Goal: Task Accomplishment & Management: Use online tool/utility

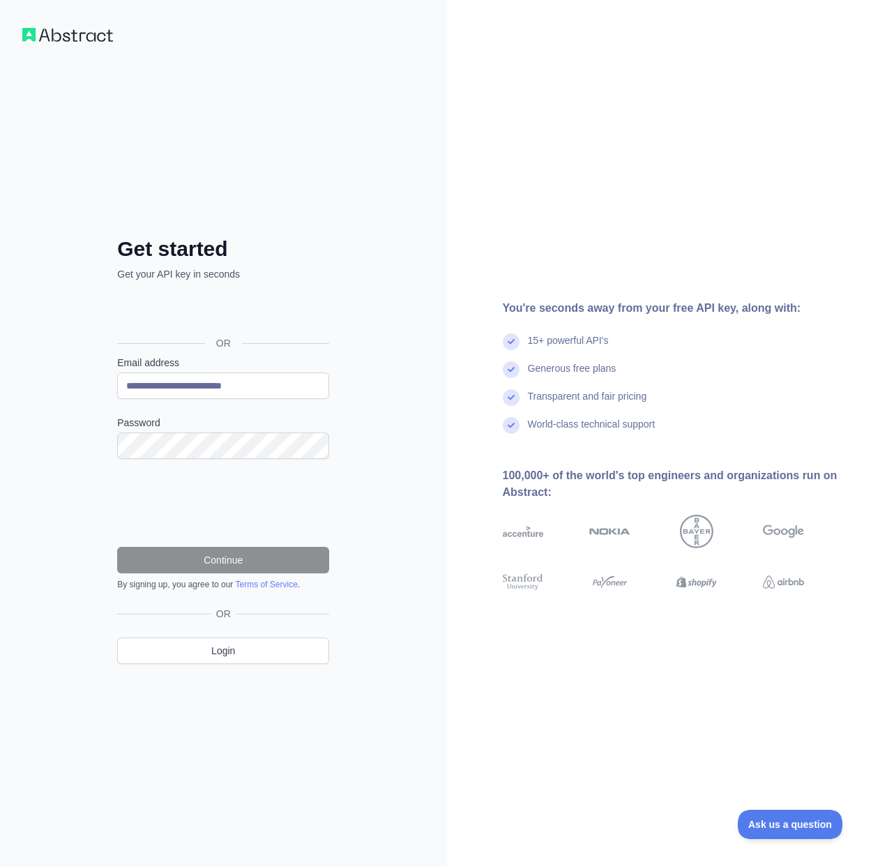
type input "**********"
click at [252, 559] on button "Continue" at bounding box center [223, 560] width 212 height 27
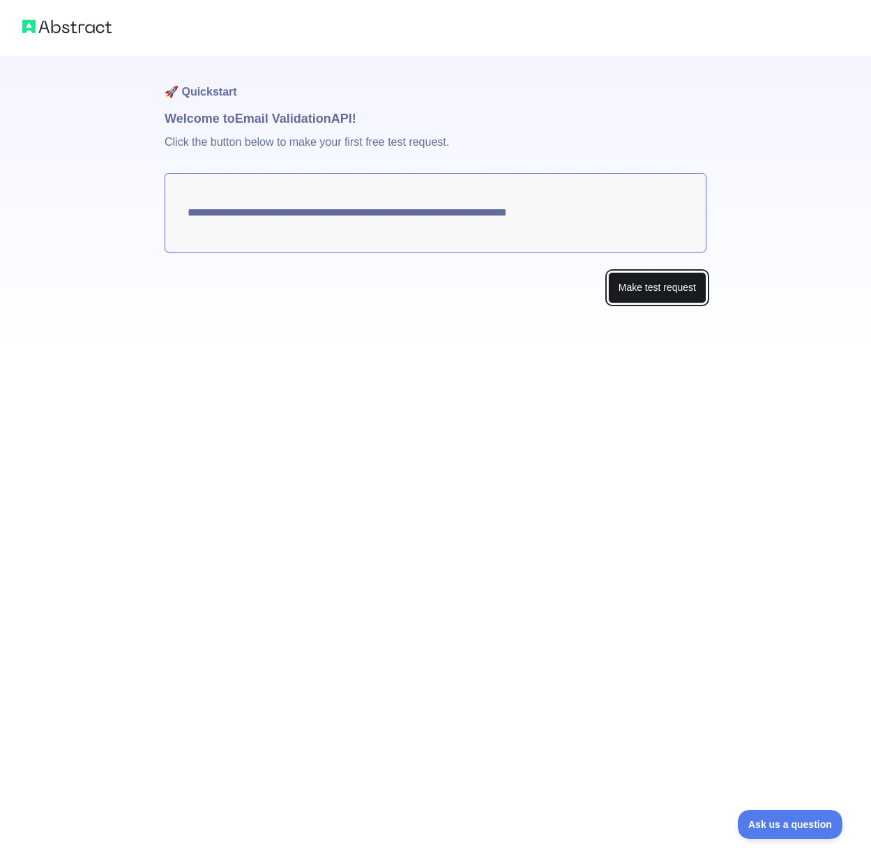
click at [640, 290] on button "Make test request" at bounding box center [657, 287] width 98 height 31
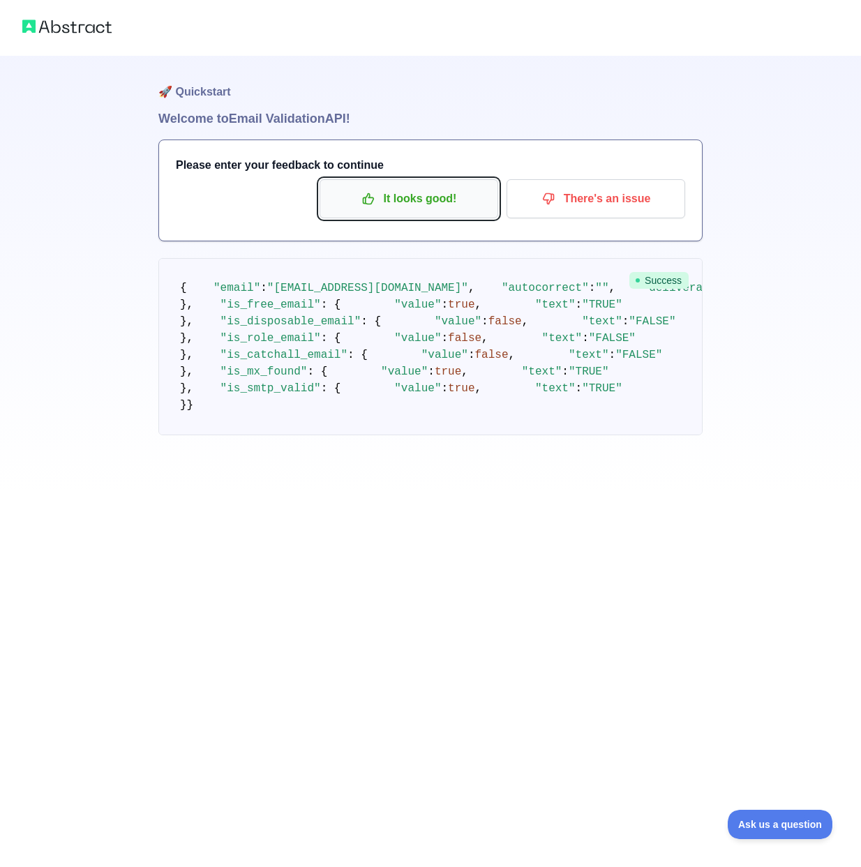
click at [454, 204] on p "It looks good!" at bounding box center [409, 199] width 158 height 24
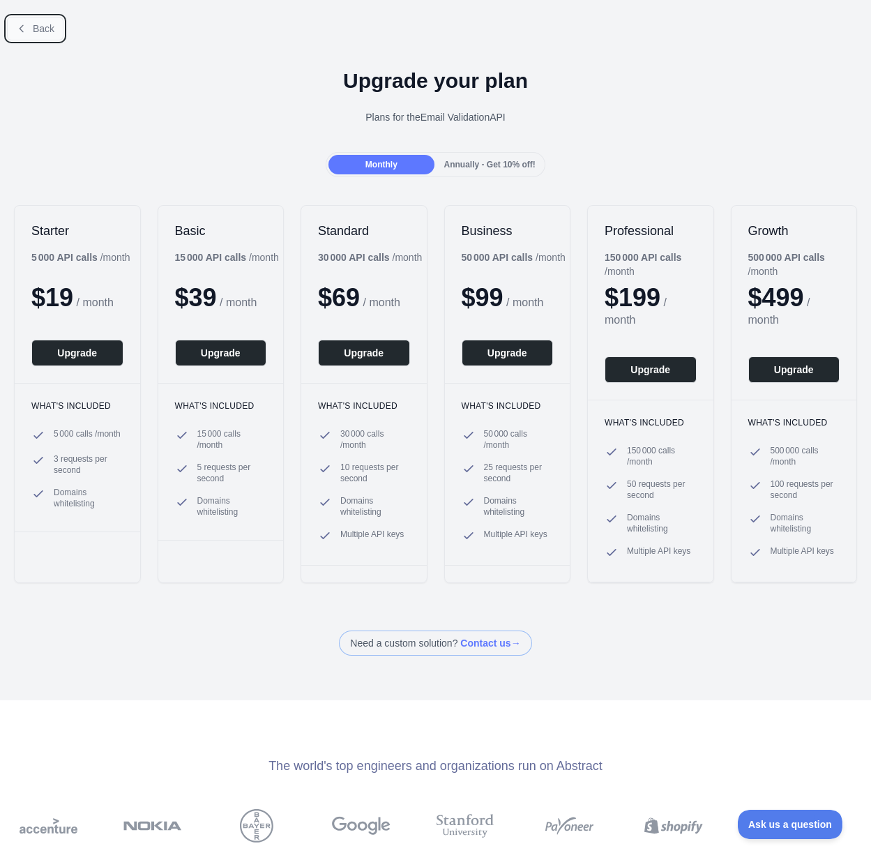
click at [44, 27] on span "Back" at bounding box center [44, 28] width 22 height 11
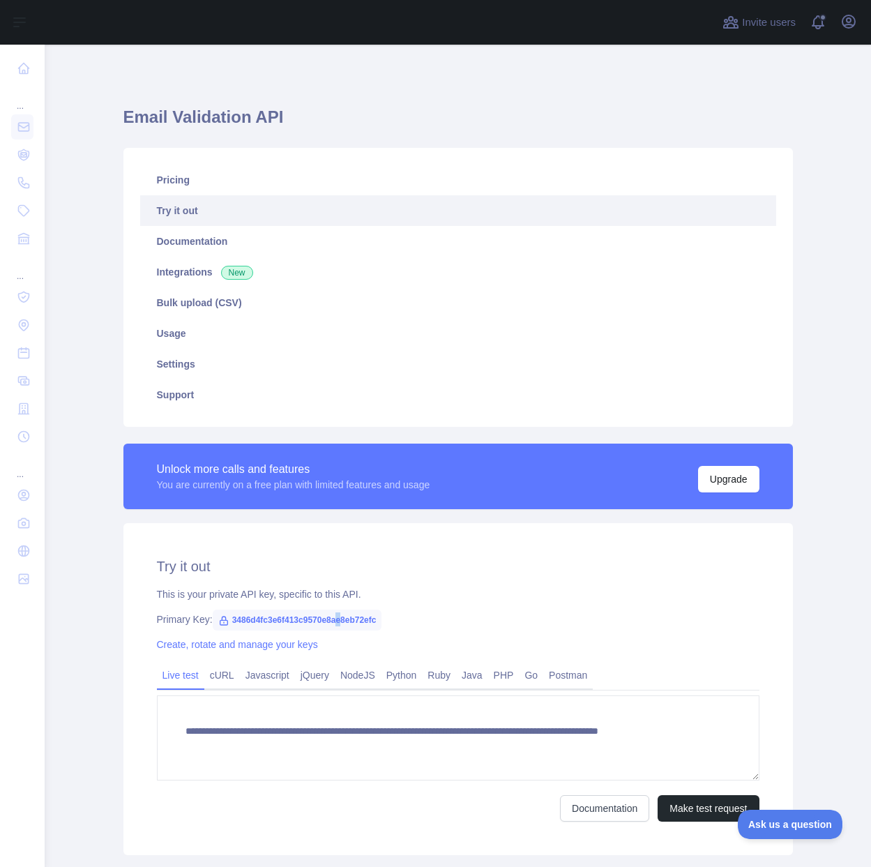
click at [332, 621] on span "3486d4fc3e6f413c9570e8ae8eb72efc" at bounding box center [297, 620] width 169 height 21
click at [351, 624] on span "3486d4fc3e6f413c9570e8ae8eb72efc" at bounding box center [297, 620] width 169 height 21
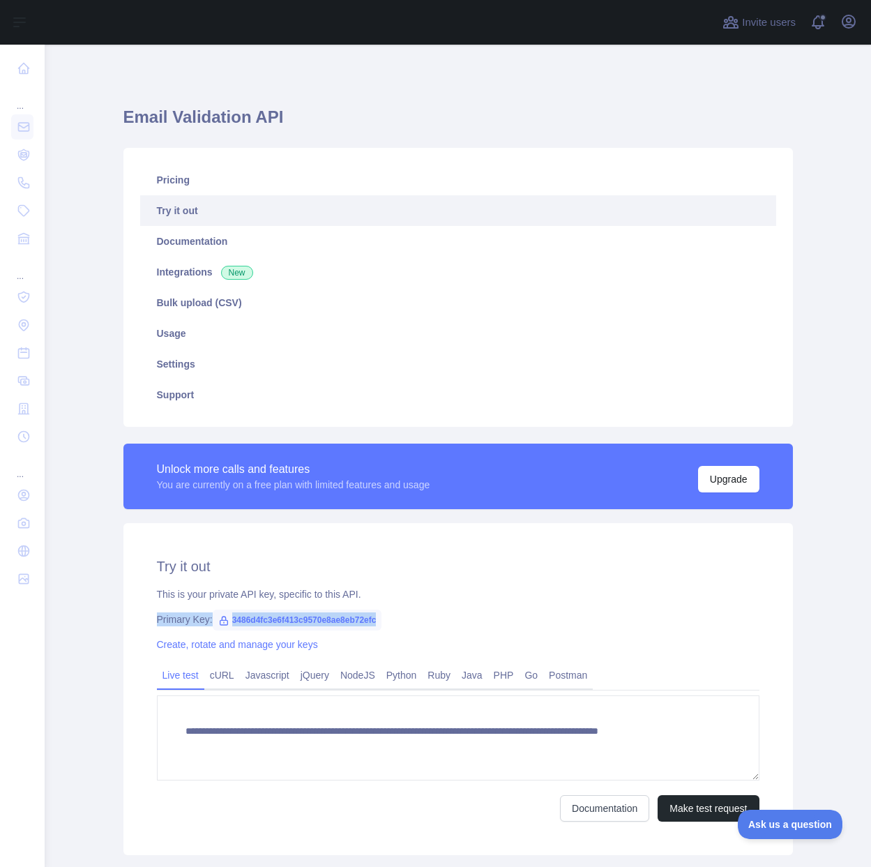
click at [351, 624] on span "3486d4fc3e6f413c9570e8ae8eb72efc" at bounding box center [297, 620] width 169 height 21
click at [439, 632] on div "**********" at bounding box center [457, 689] width 669 height 332
click at [346, 616] on span "3486d4fc3e6f413c9570e8ae8eb72efc" at bounding box center [297, 620] width 169 height 21
copy span "3486d4fc3e6f413c9570e8ae8eb72efc"
